Goal: Task Accomplishment & Management: Use online tool/utility

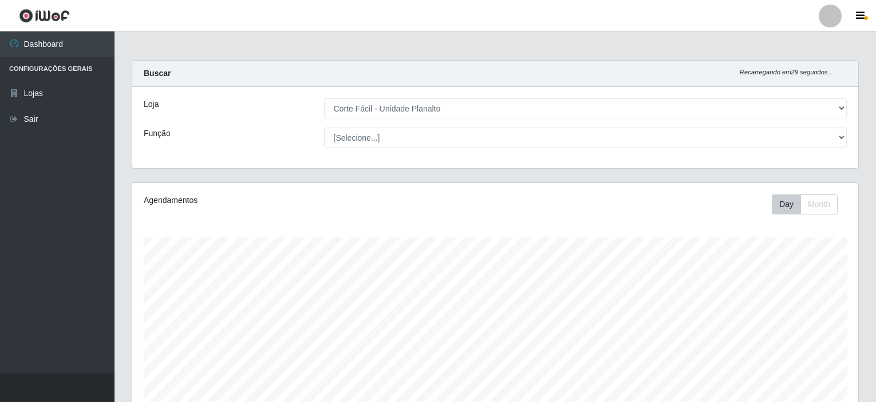
select select "202"
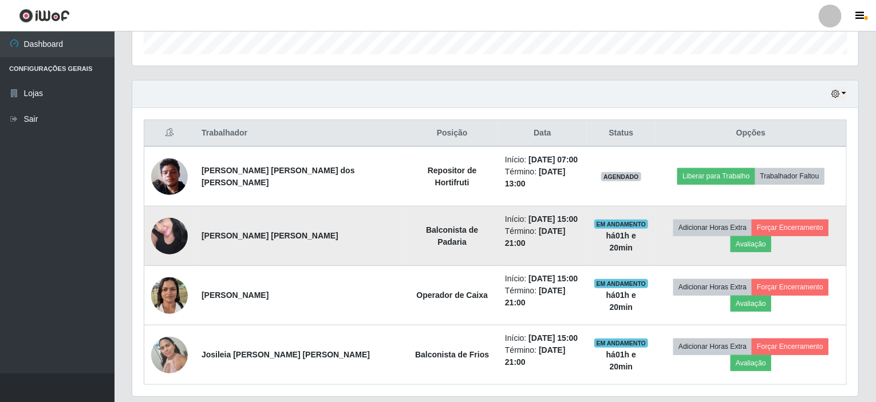
scroll to position [238, 726]
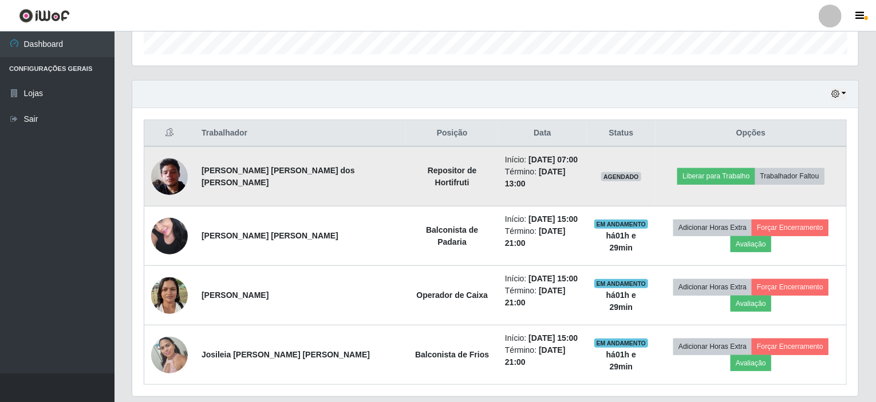
click at [177, 170] on img at bounding box center [169, 176] width 37 height 49
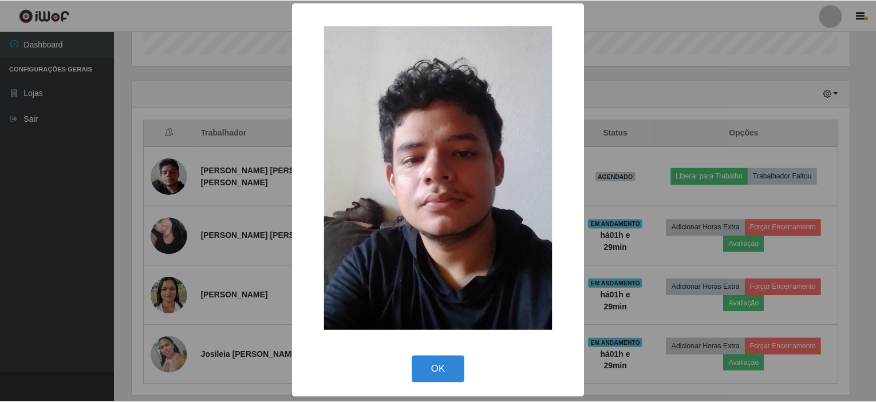
scroll to position [2, 0]
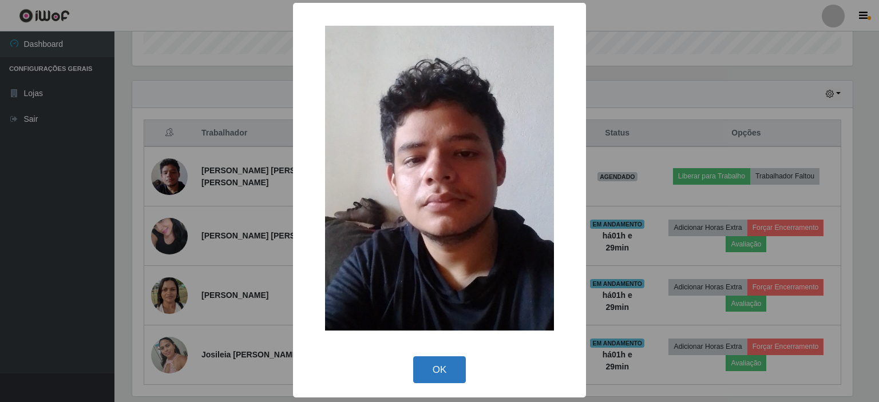
click at [440, 364] on button "OK" at bounding box center [439, 370] width 53 height 27
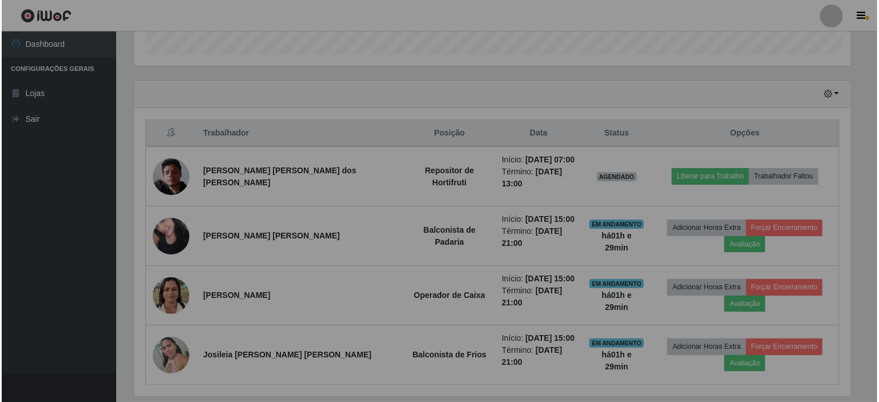
scroll to position [238, 726]
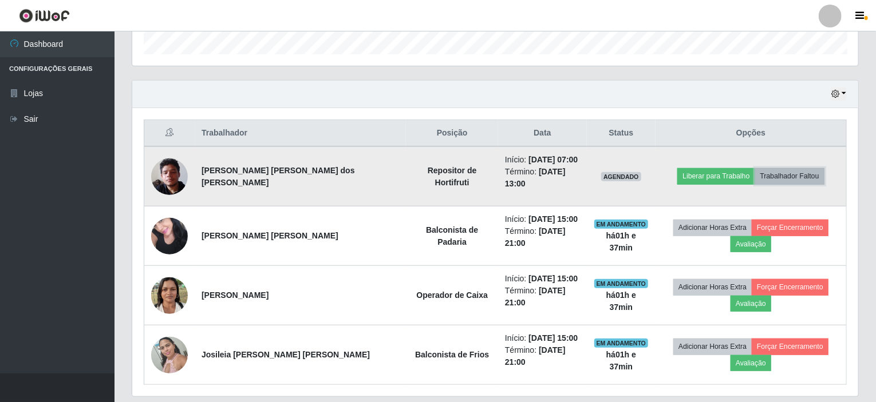
click at [790, 168] on button "Trabalhador Faltou" at bounding box center [789, 176] width 69 height 16
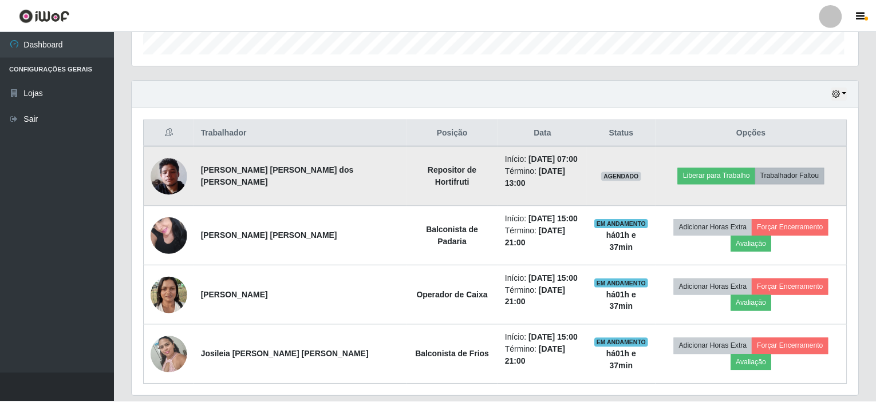
scroll to position [238, 721]
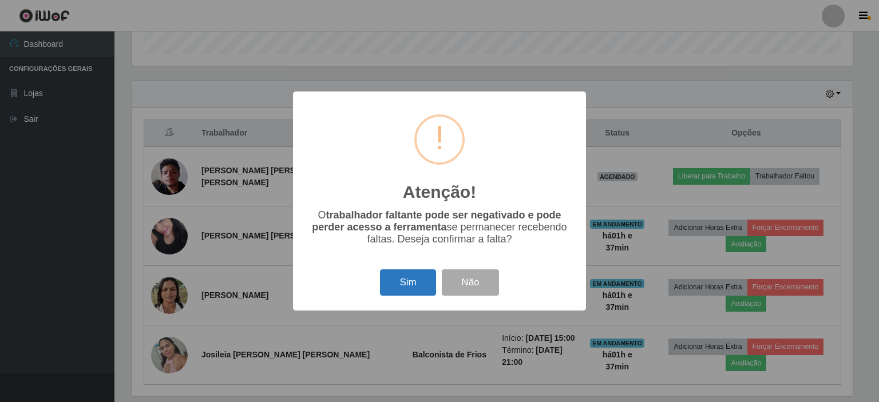
click at [417, 286] on button "Sim" at bounding box center [408, 283] width 56 height 27
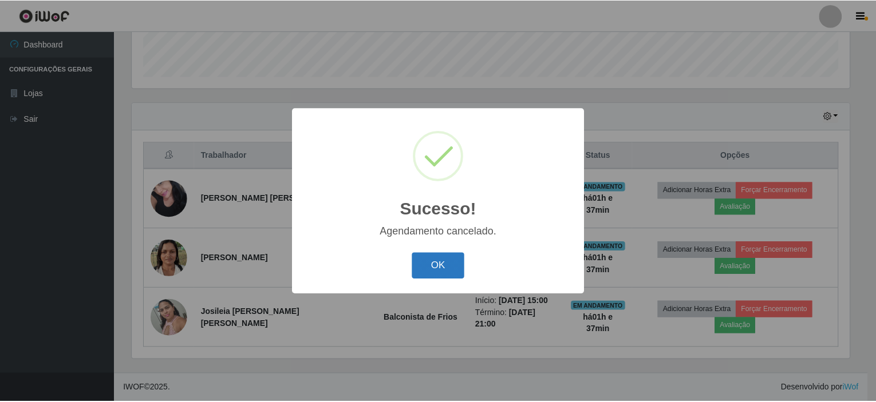
scroll to position [305, 0]
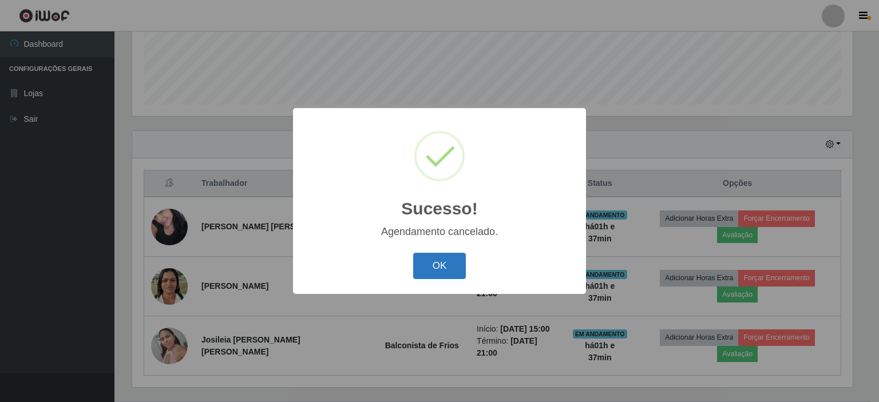
click at [444, 260] on button "OK" at bounding box center [439, 266] width 53 height 27
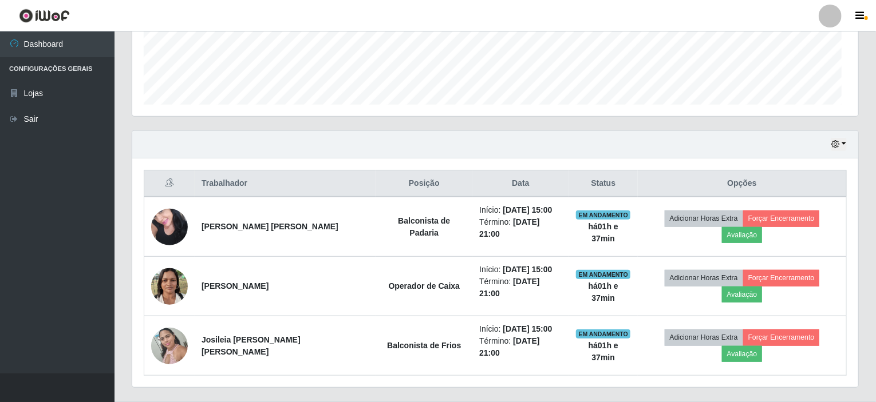
scroll to position [238, 726]
click at [845, 141] on button "button" at bounding box center [839, 144] width 16 height 13
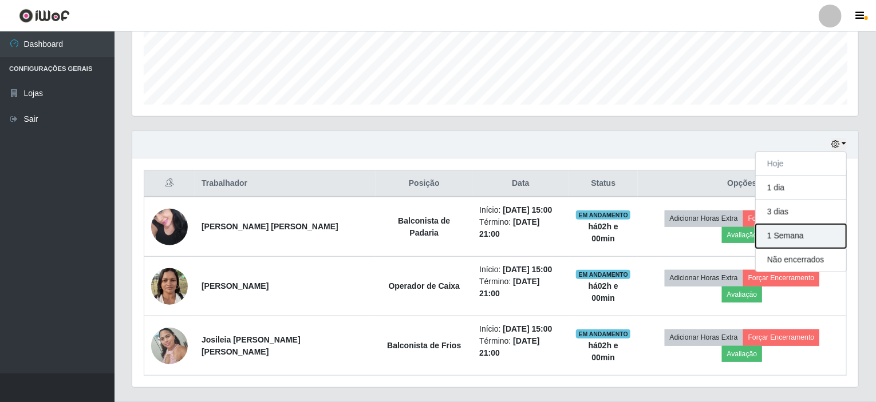
click at [799, 228] on button "1 Semana" at bounding box center [801, 236] width 90 height 24
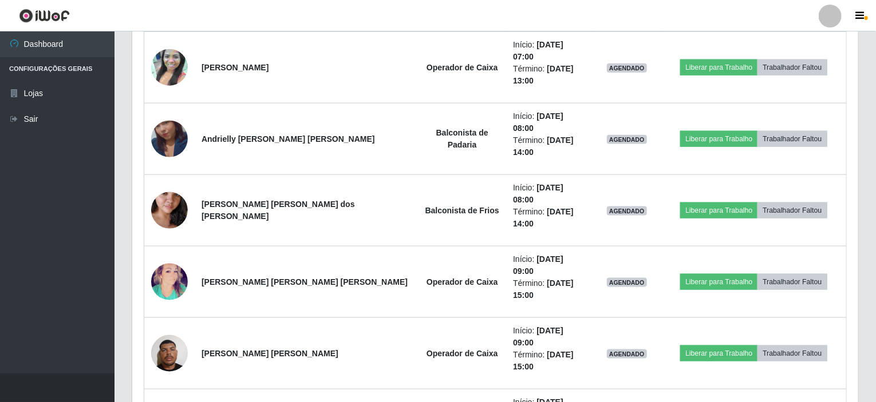
scroll to position [705, 0]
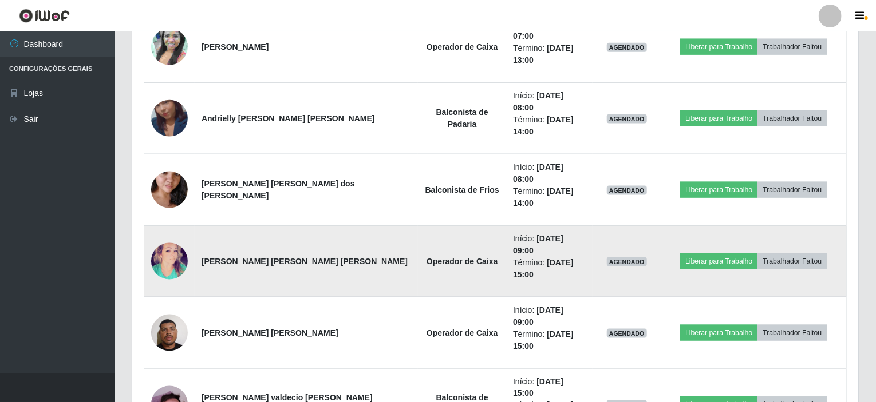
click at [166, 235] on img at bounding box center [169, 262] width 37 height 54
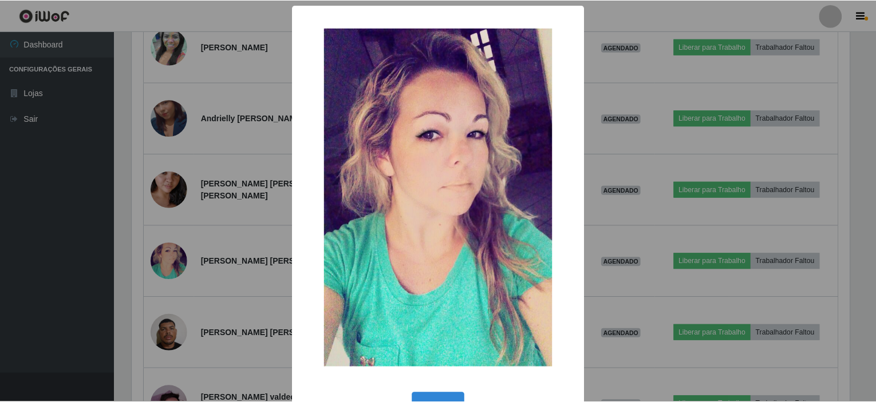
scroll to position [37, 0]
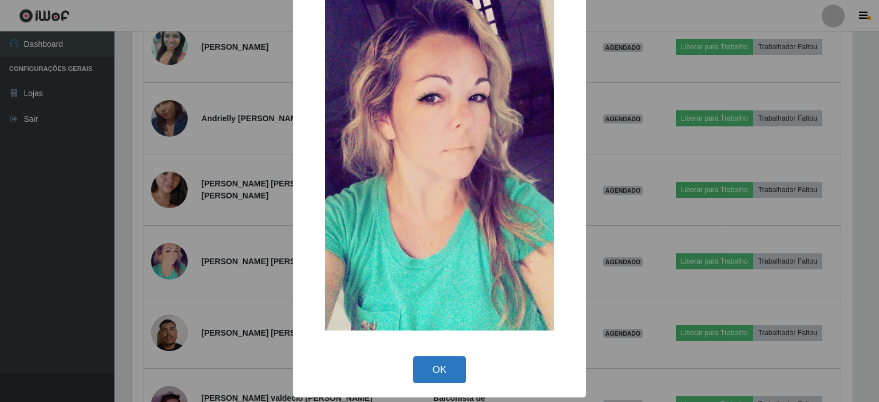
click at [452, 381] on button "OK" at bounding box center [439, 370] width 53 height 27
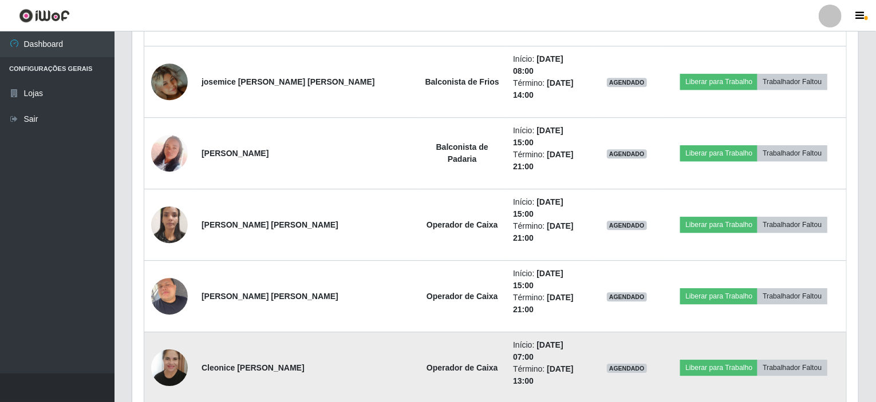
scroll to position [1621, 0]
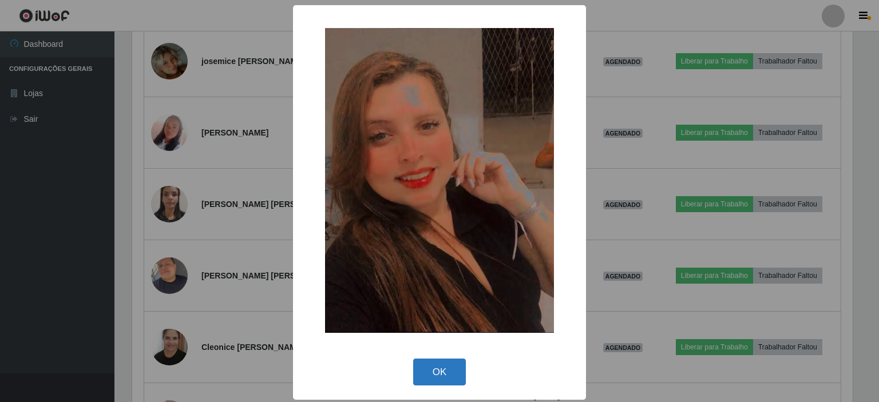
click at [445, 378] on button "OK" at bounding box center [439, 372] width 53 height 27
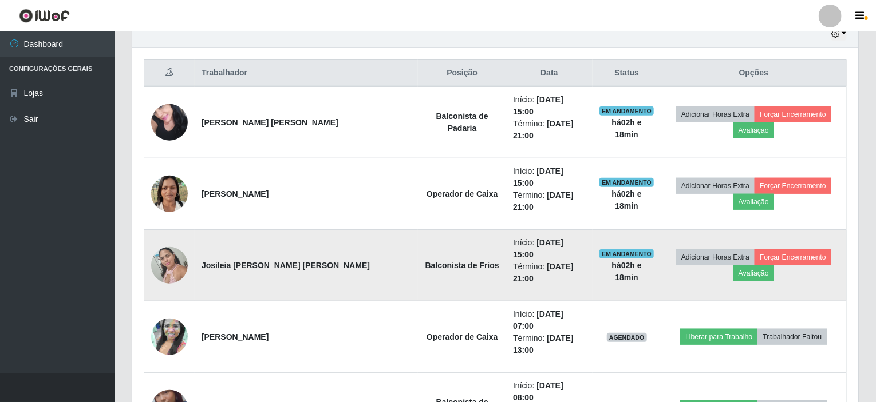
scroll to position [401, 0]
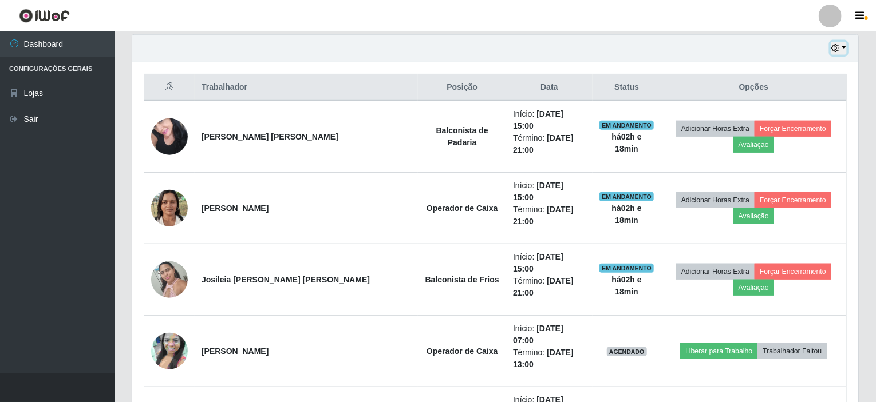
click at [845, 46] on button "button" at bounding box center [839, 48] width 16 height 13
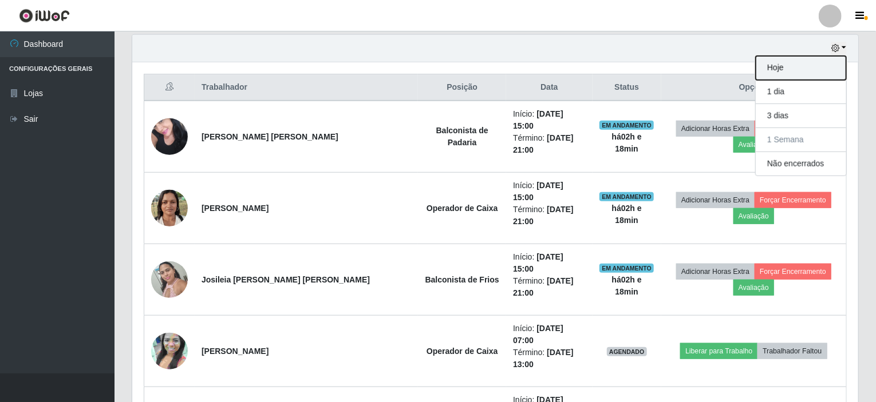
click at [801, 66] on button "Hoje" at bounding box center [801, 68] width 90 height 24
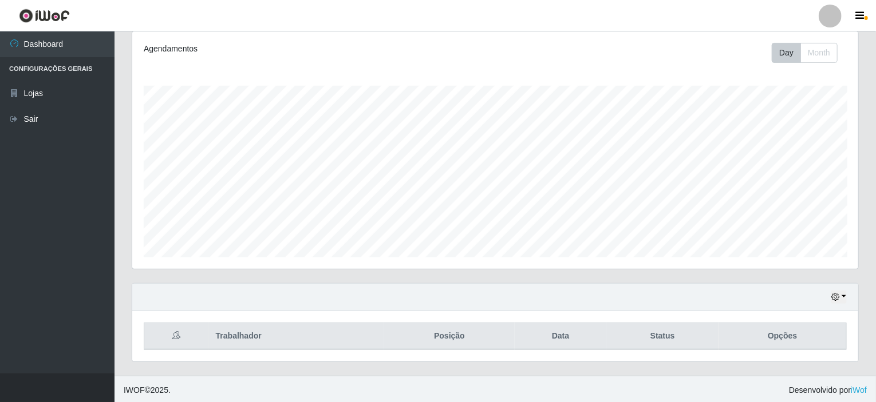
scroll to position [305, 0]
